Goal: Transaction & Acquisition: Purchase product/service

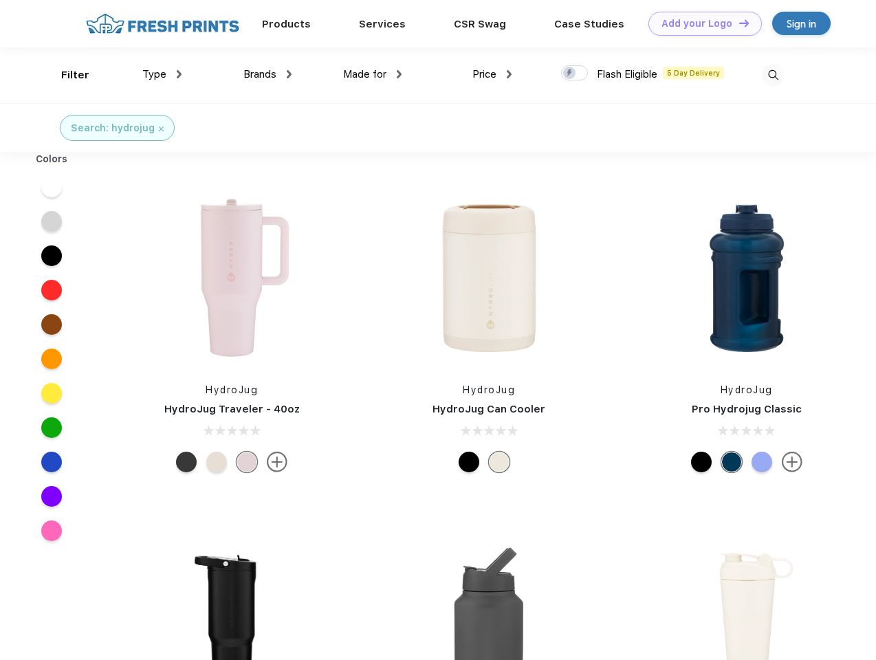
click at [700, 23] on link "Add your Logo Design Tool" at bounding box center [704, 24] width 113 height 24
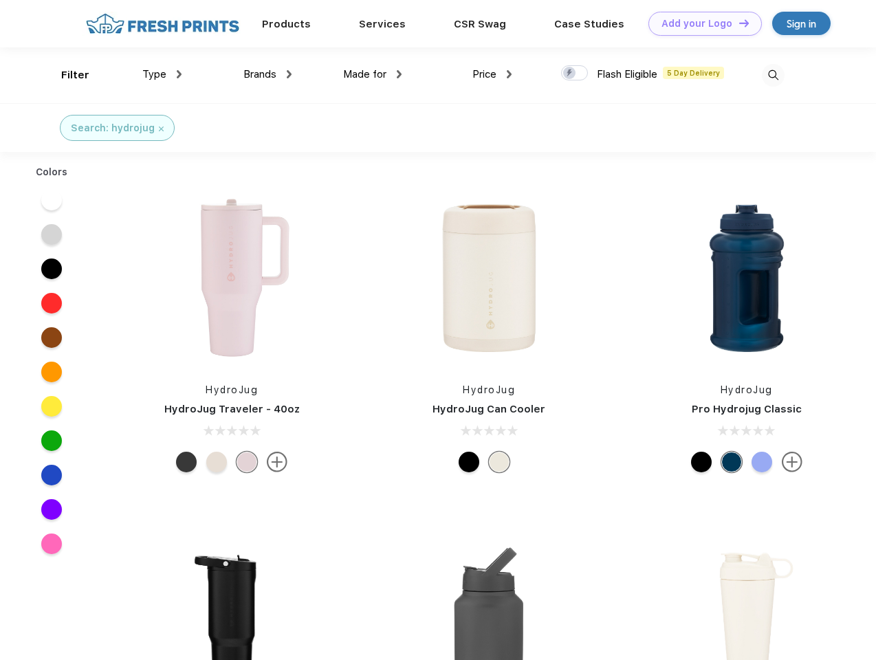
click at [0, 0] on div "Design Tool" at bounding box center [0, 0] width 0 height 0
click at [738, 23] on link "Add your Logo Design Tool" at bounding box center [704, 24] width 113 height 24
click at [66, 75] on div "Filter" at bounding box center [75, 75] width 28 height 16
click at [162, 74] on span "Type" at bounding box center [154, 74] width 24 height 12
click at [267, 74] on span "Brands" at bounding box center [259, 74] width 33 height 12
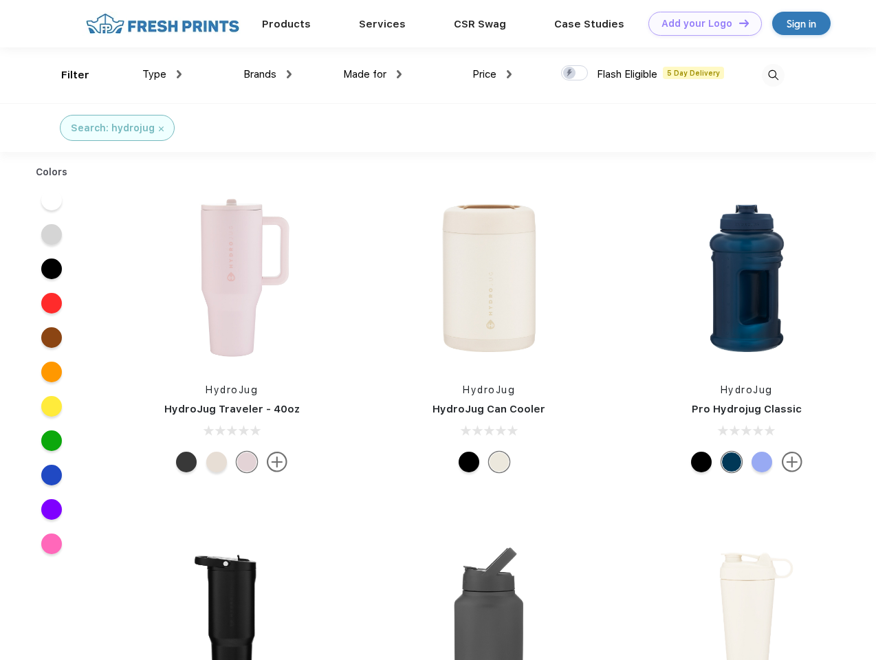
click at [373, 74] on span "Made for" at bounding box center [364, 74] width 43 height 12
click at [492, 74] on span "Price" at bounding box center [484, 74] width 24 height 12
click at [575, 74] on div at bounding box center [574, 72] width 27 height 15
click at [570, 74] on input "checkbox" at bounding box center [565, 69] width 9 height 9
click at [773, 75] on img at bounding box center [773, 75] width 23 height 23
